Goal: Information Seeking & Learning: Learn about a topic

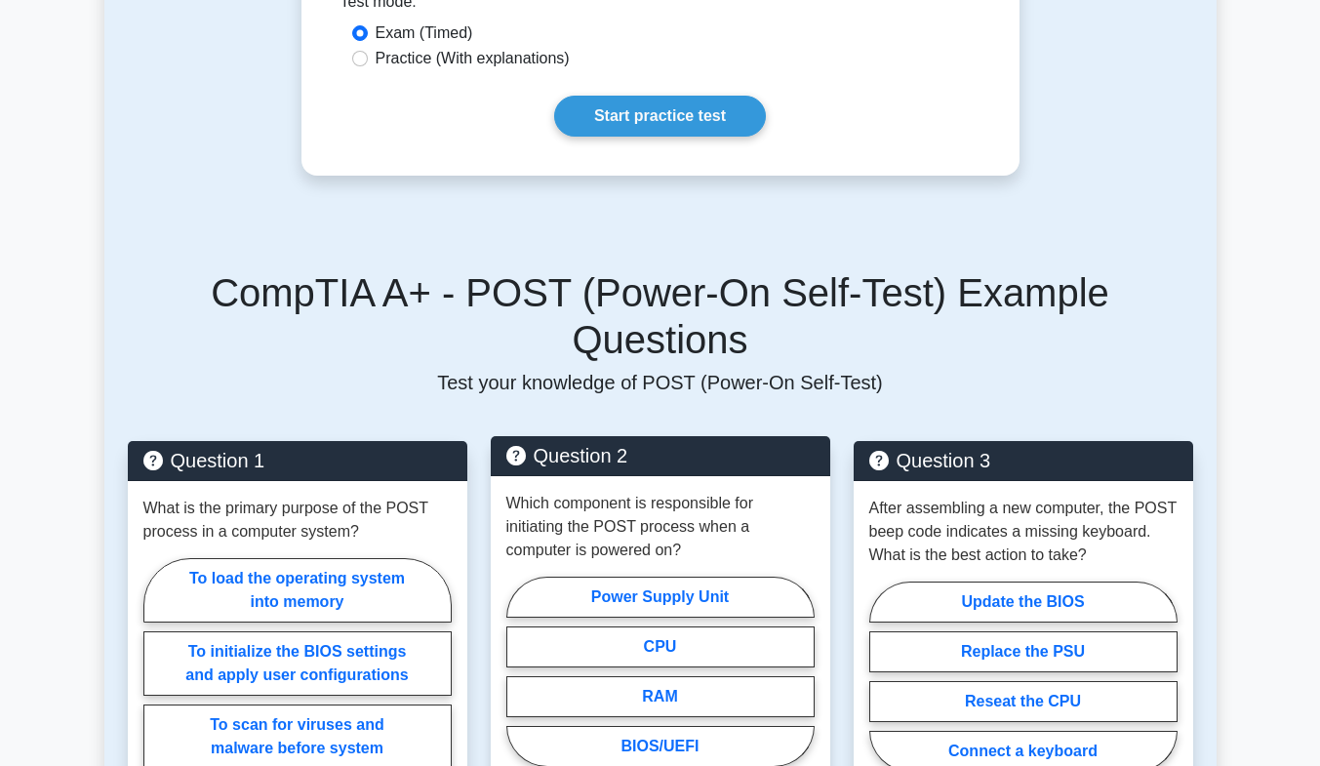
scroll to position [1366, 0]
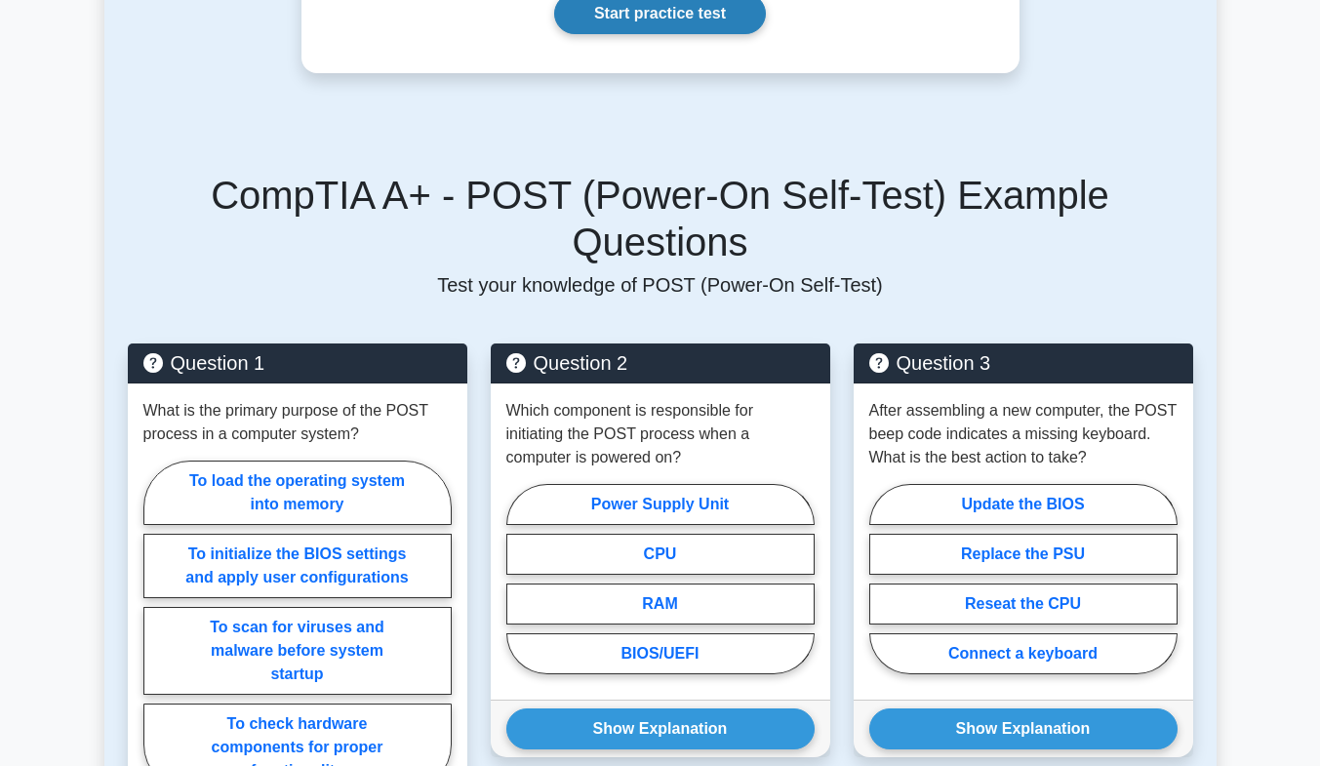
click at [675, 27] on link "Start practice test" at bounding box center [660, 13] width 212 height 41
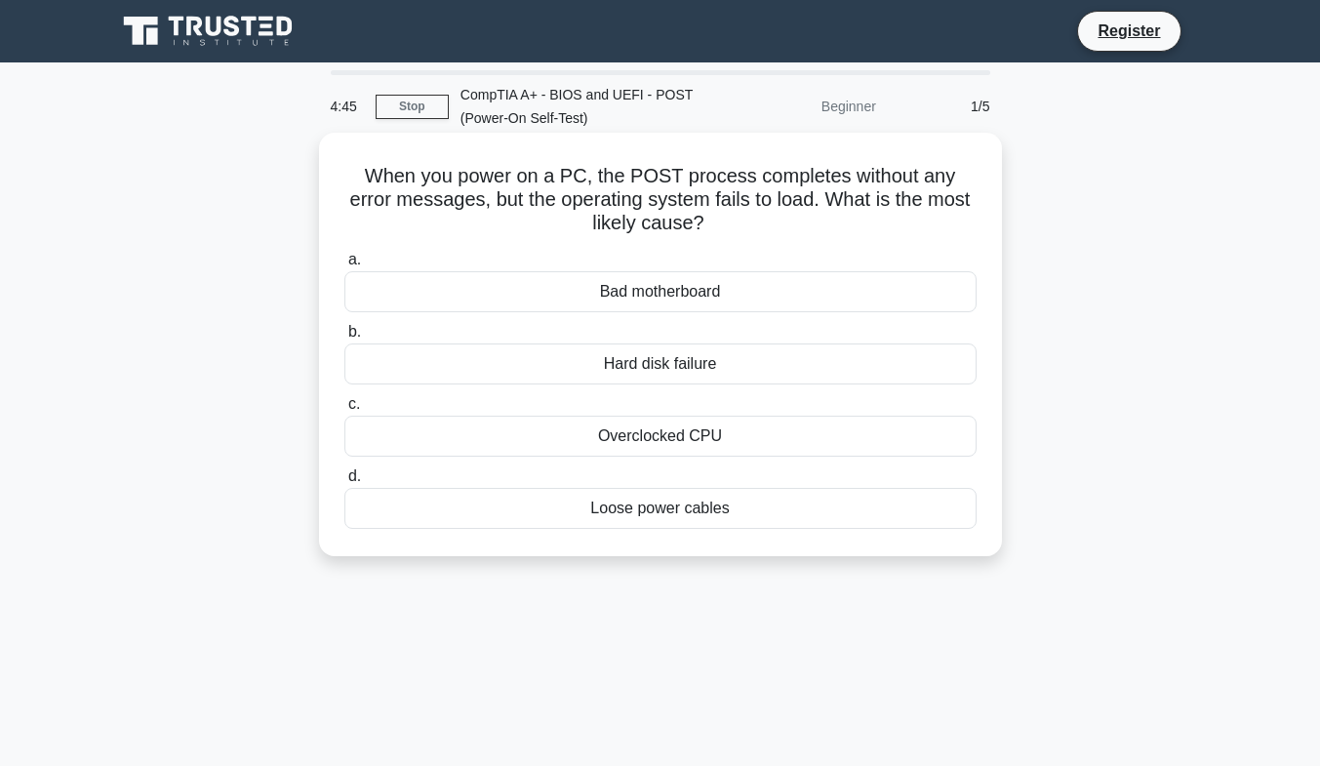
click at [750, 364] on div "Hard disk failure" at bounding box center [660, 363] width 632 height 41
click at [344, 339] on input "b. Hard disk failure" at bounding box center [344, 332] width 0 height 13
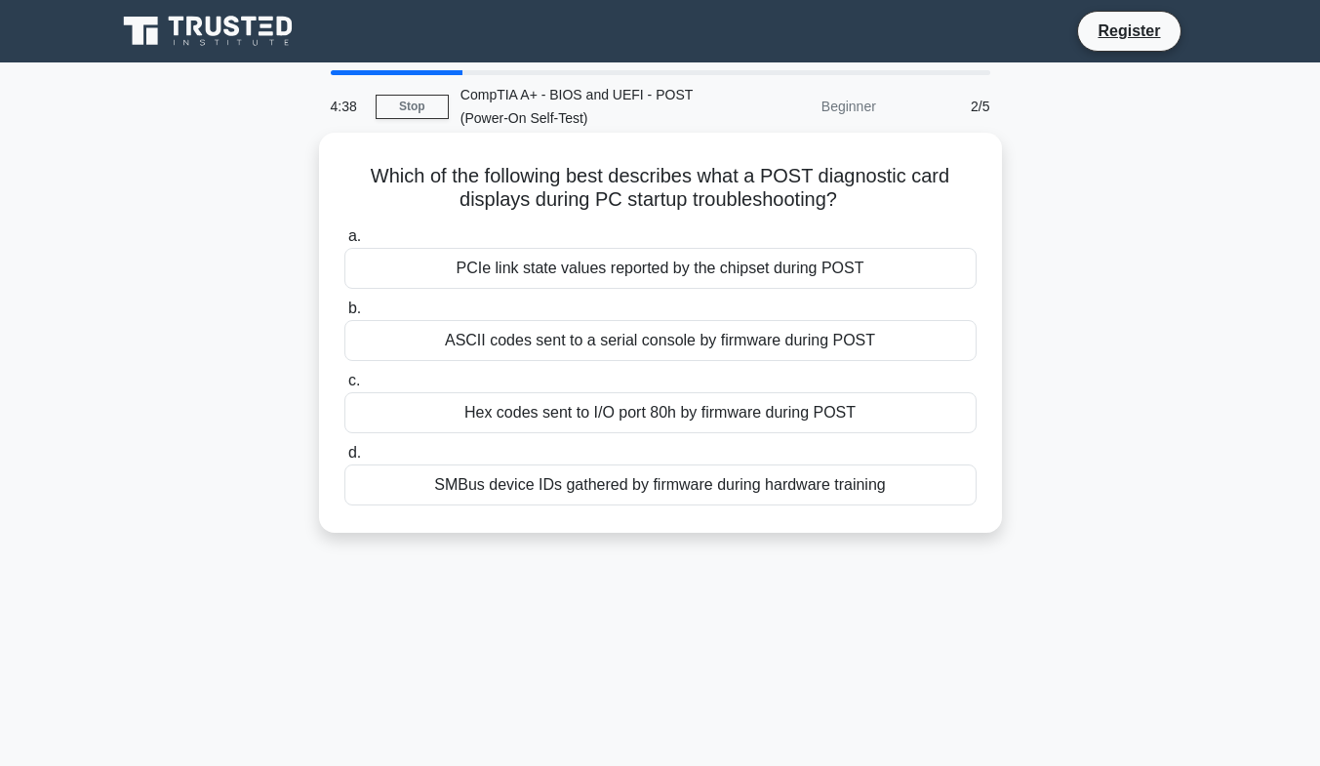
click at [775, 273] on div "PCIe link state values reported by the chipset during POST" at bounding box center [660, 268] width 632 height 41
click at [344, 243] on input "a. PCIe link state values reported by the chipset during POST" at bounding box center [344, 236] width 0 height 13
